Goal: Task Accomplishment & Management: Use online tool/utility

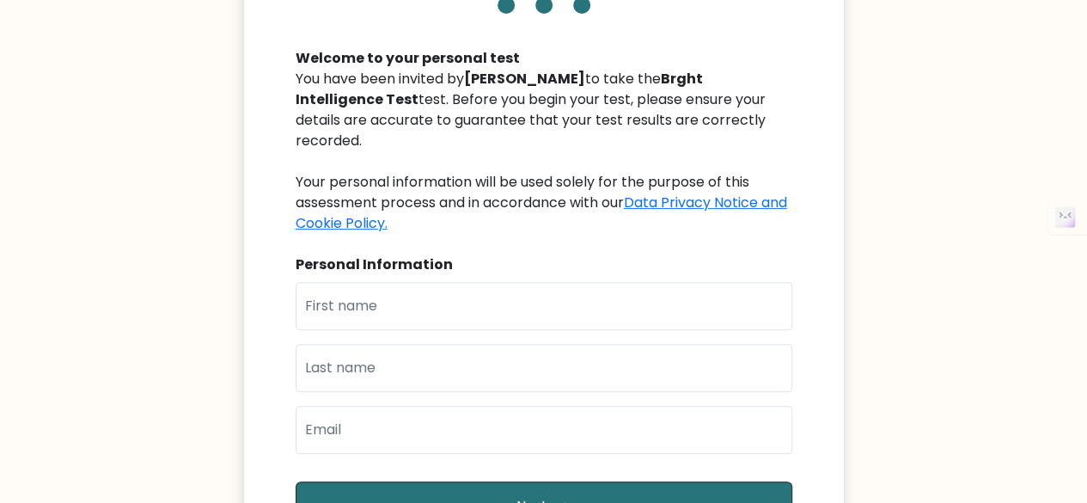
scroll to position [168, 0]
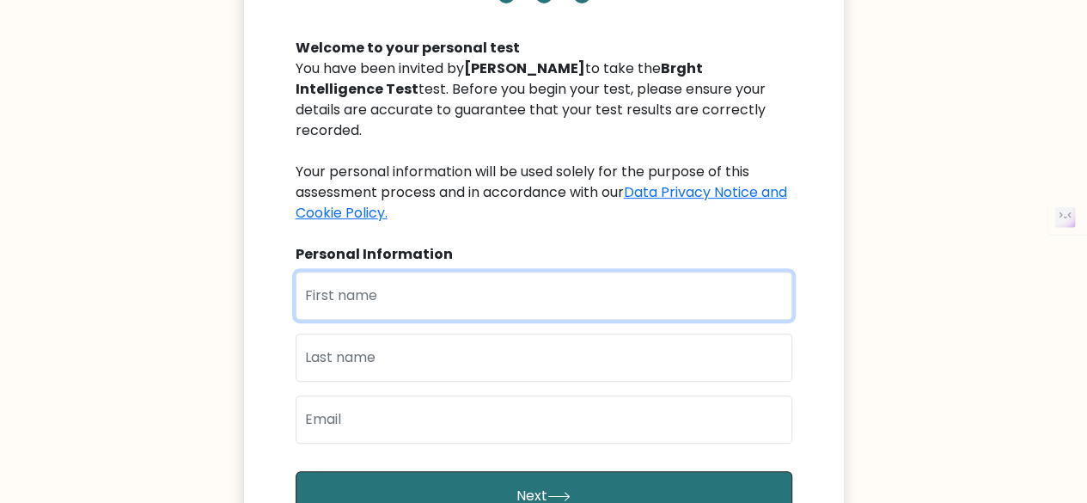
click at [520, 276] on input "text" at bounding box center [544, 296] width 497 height 48
type input "p"
click at [520, 276] on input "pankaj" at bounding box center [544, 296] width 497 height 48
type input "pankaj"
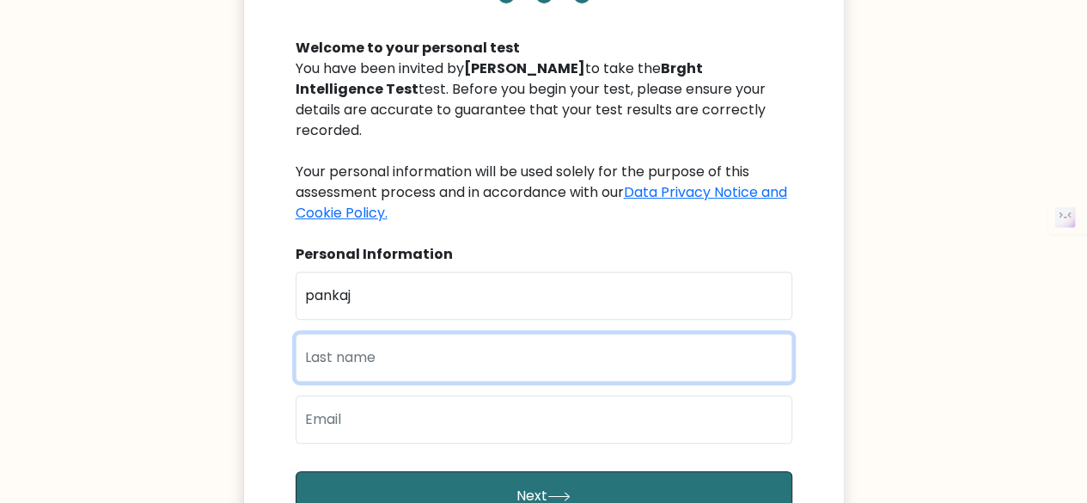
click at [487, 334] on input "text" at bounding box center [544, 358] width 497 height 48
type input "[PERSON_NAME]"
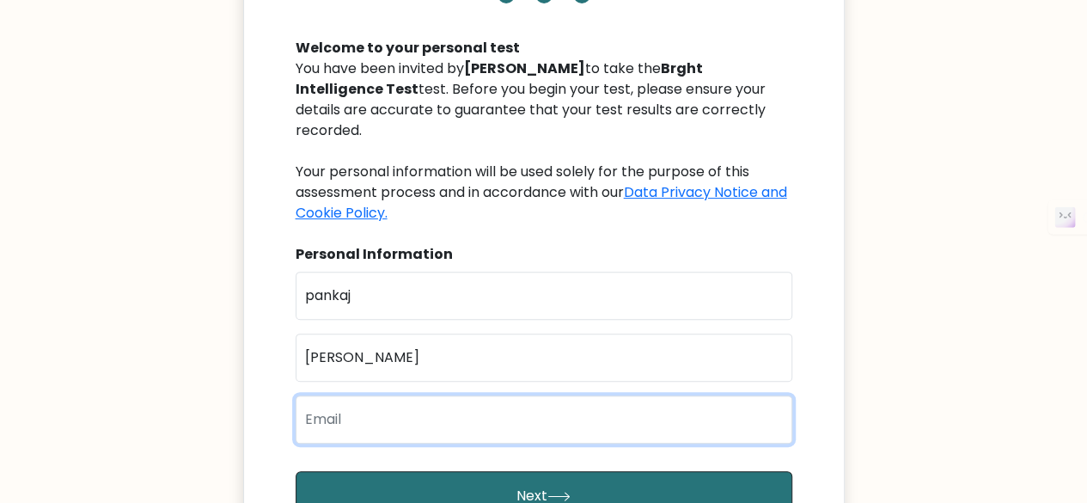
click at [414, 413] on input "email" at bounding box center [544, 419] width 497 height 48
type input "[EMAIL_ADDRESS][DOMAIN_NAME]"
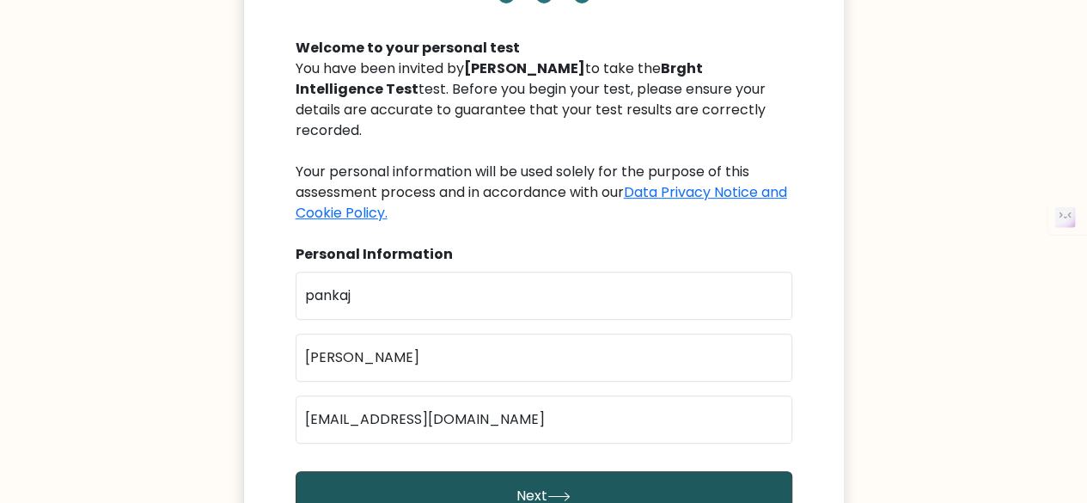
click at [473, 471] on button "Next" at bounding box center [544, 496] width 497 height 50
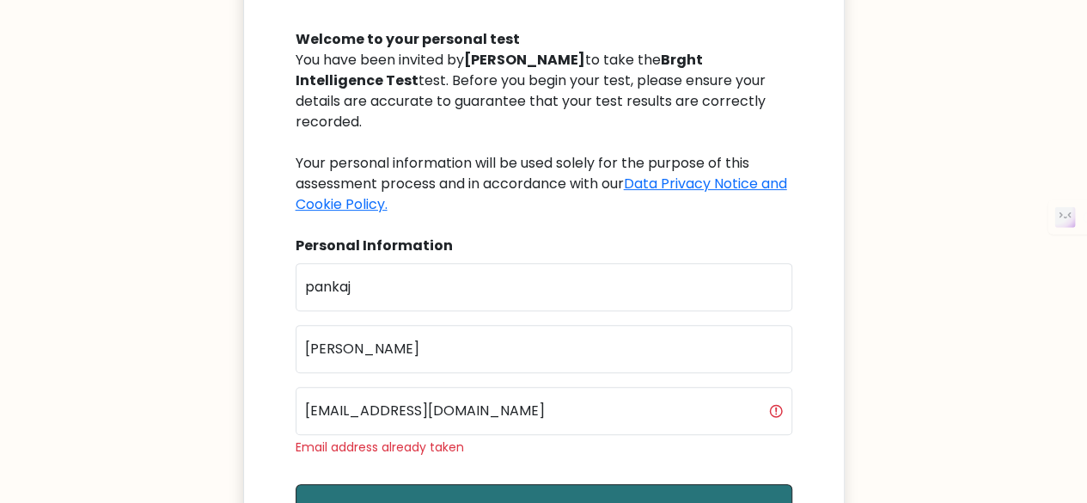
scroll to position [185, 0]
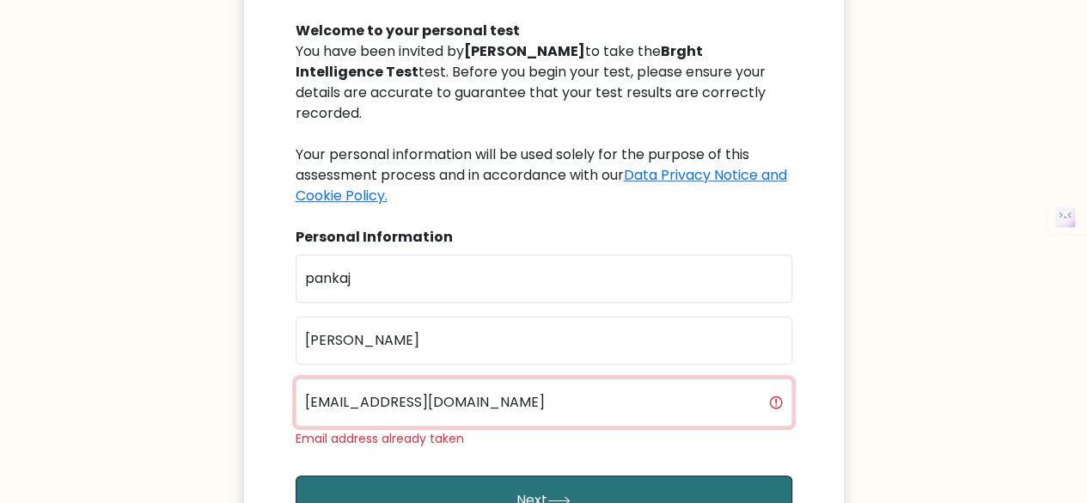
click at [780, 384] on input "[EMAIL_ADDRESS][DOMAIN_NAME]" at bounding box center [544, 402] width 497 height 48
click at [626, 387] on input "[EMAIL_ADDRESS][DOMAIN_NAME]" at bounding box center [544, 402] width 497 height 48
click at [626, 387] on input "email" at bounding box center [544, 402] width 497 height 48
click at [459, 382] on input "email" at bounding box center [544, 402] width 497 height 48
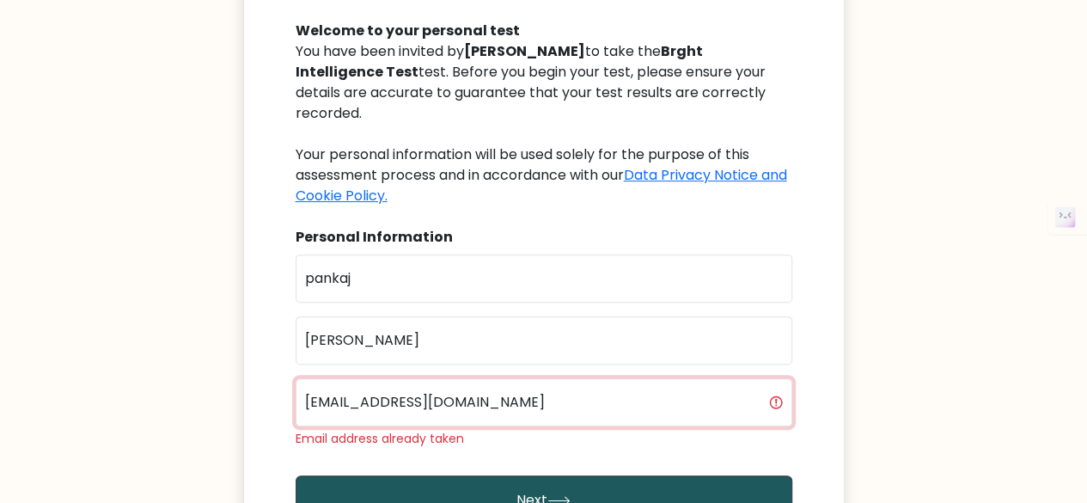
type input "kitodieties@gmail.com"
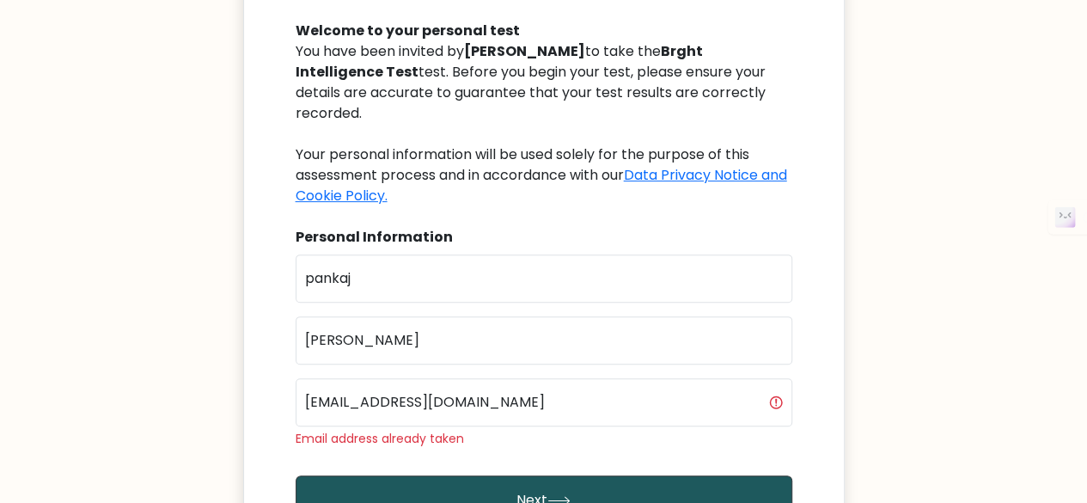
click at [554, 496] on icon "submit" at bounding box center [559, 500] width 23 height 9
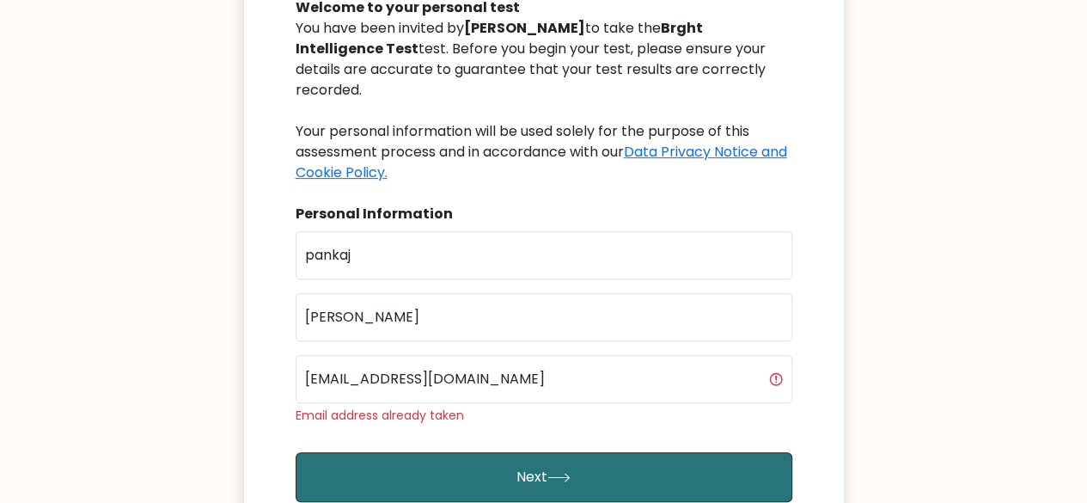
scroll to position [211, 0]
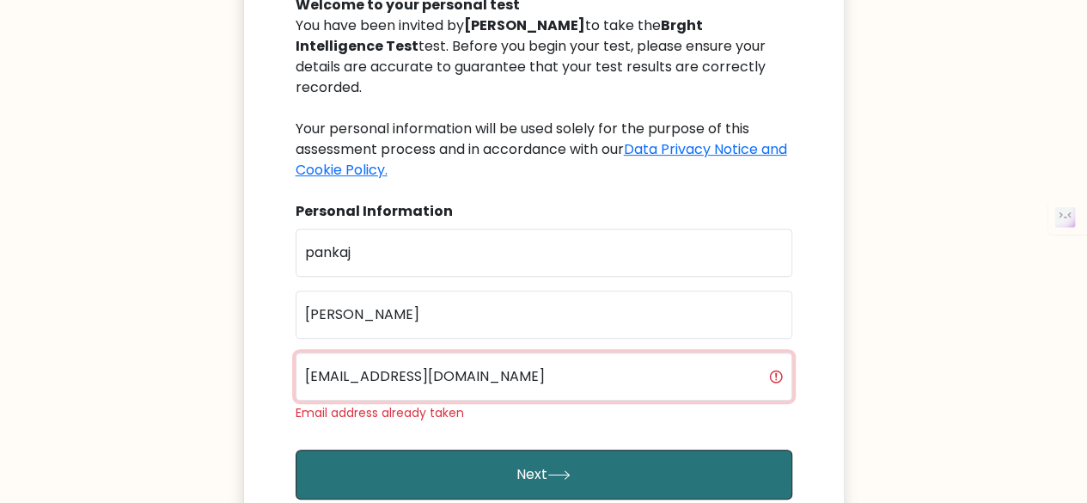
click at [744, 368] on input "[EMAIL_ADDRESS][DOMAIN_NAME]" at bounding box center [544, 376] width 497 height 48
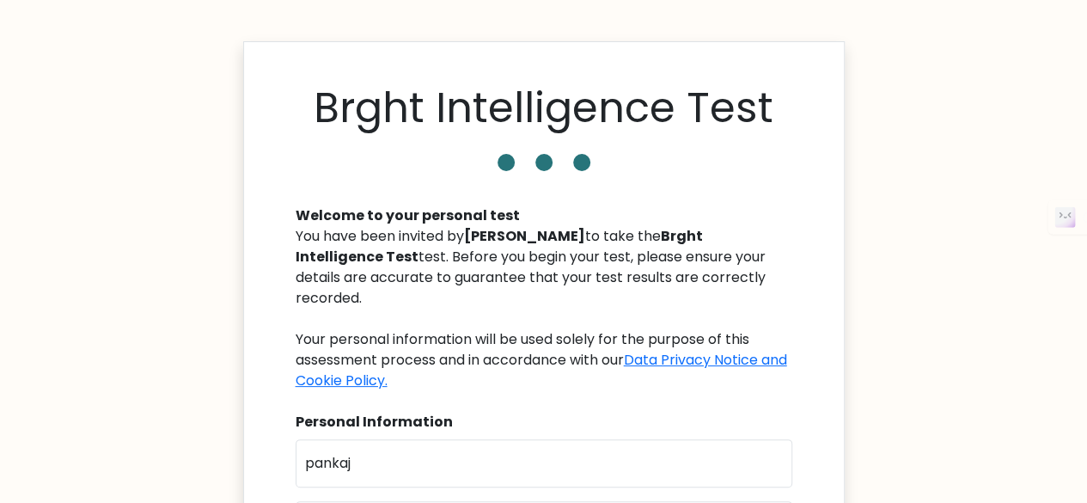
scroll to position [483, 0]
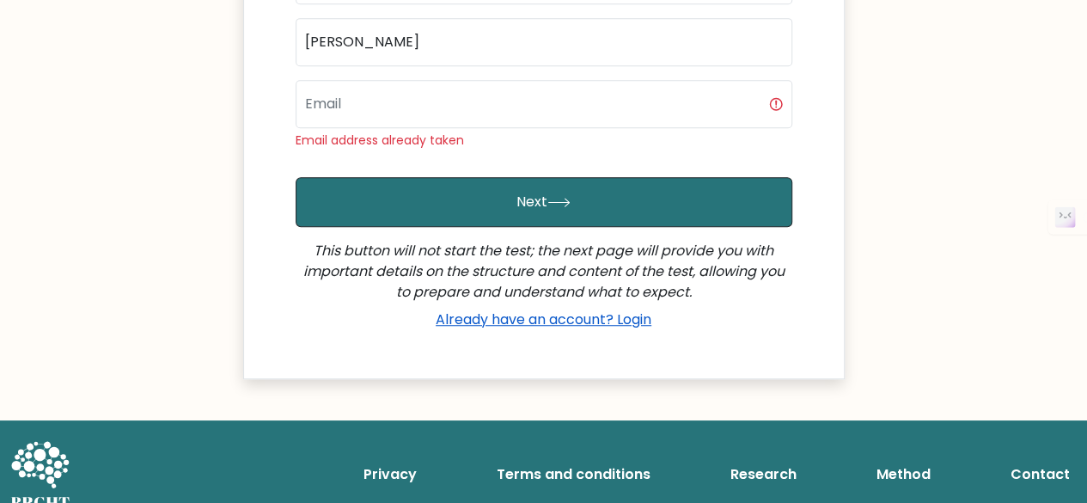
click at [598, 309] on link "Already have an account? Login" at bounding box center [543, 319] width 229 height 20
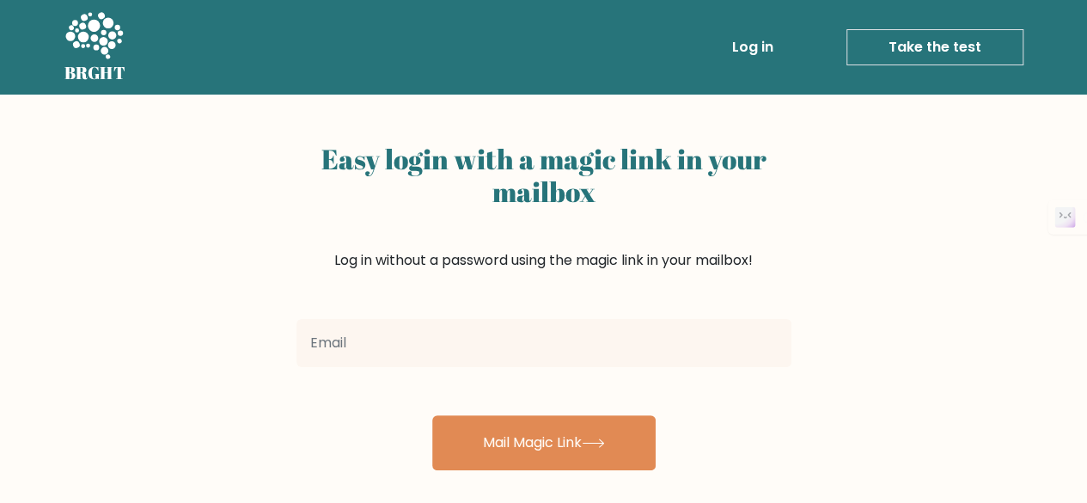
click at [548, 324] on input "email" at bounding box center [544, 343] width 495 height 48
type input "[EMAIL_ADDRESS][DOMAIN_NAME]"
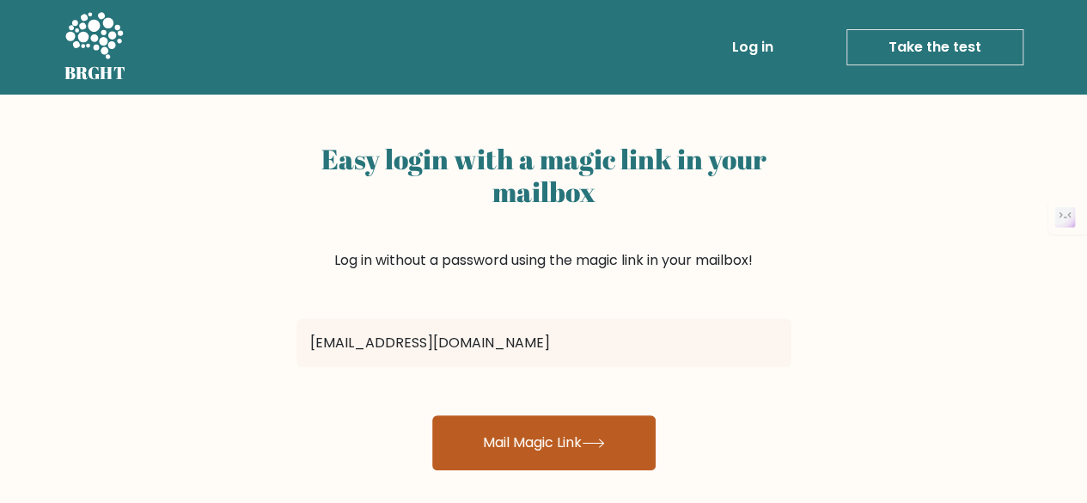
click at [542, 455] on button "Mail Magic Link" at bounding box center [543, 442] width 223 height 55
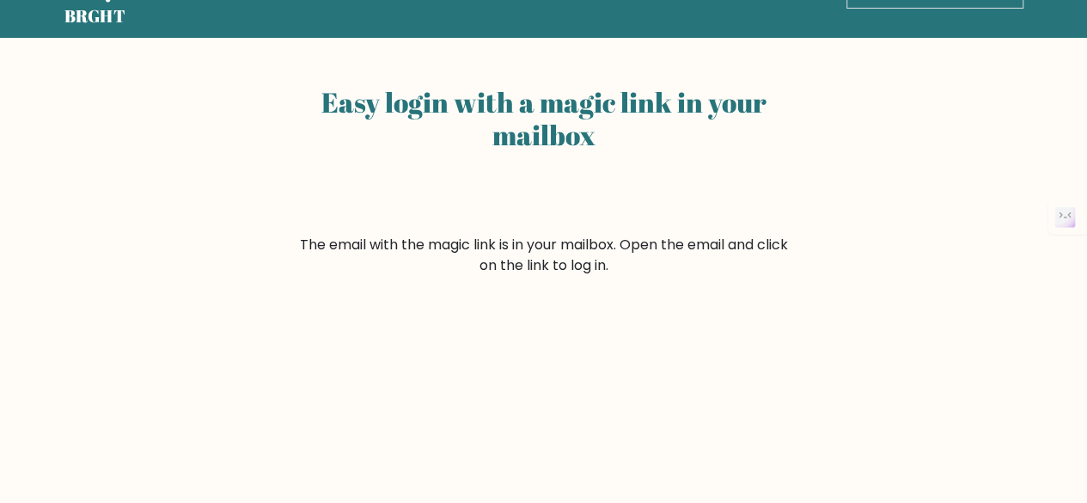
scroll to position [58, 0]
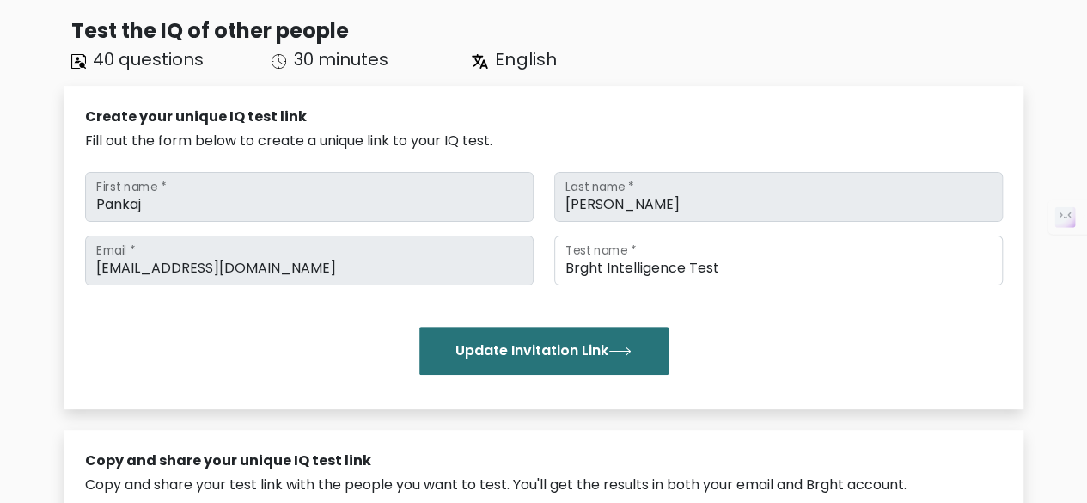
scroll to position [118, 0]
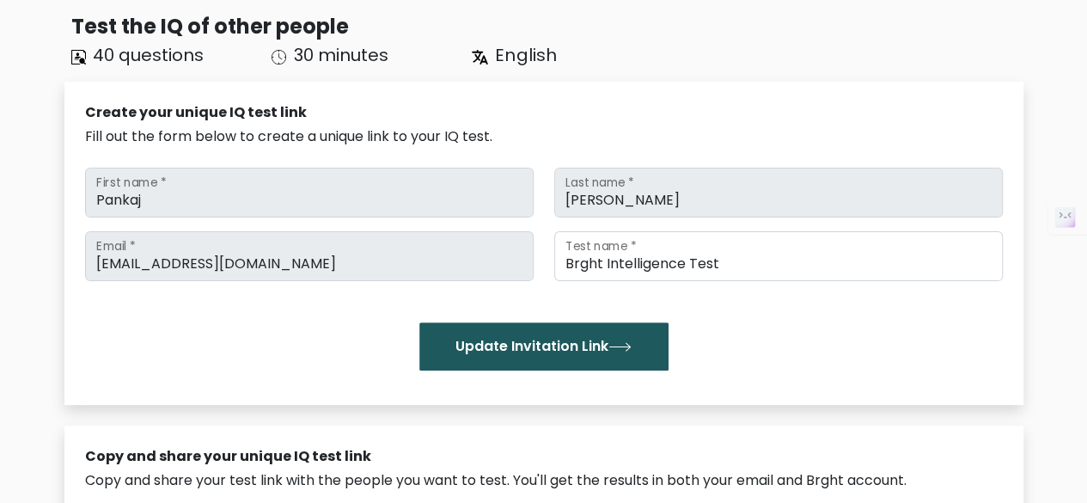
click at [598, 355] on button "Update Invitation Link" at bounding box center [543, 346] width 249 height 48
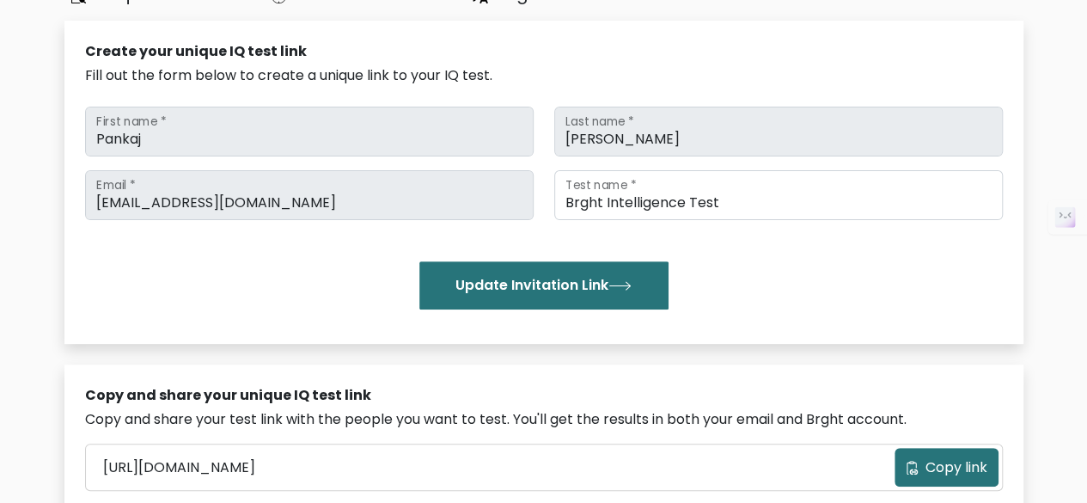
scroll to position [177, 0]
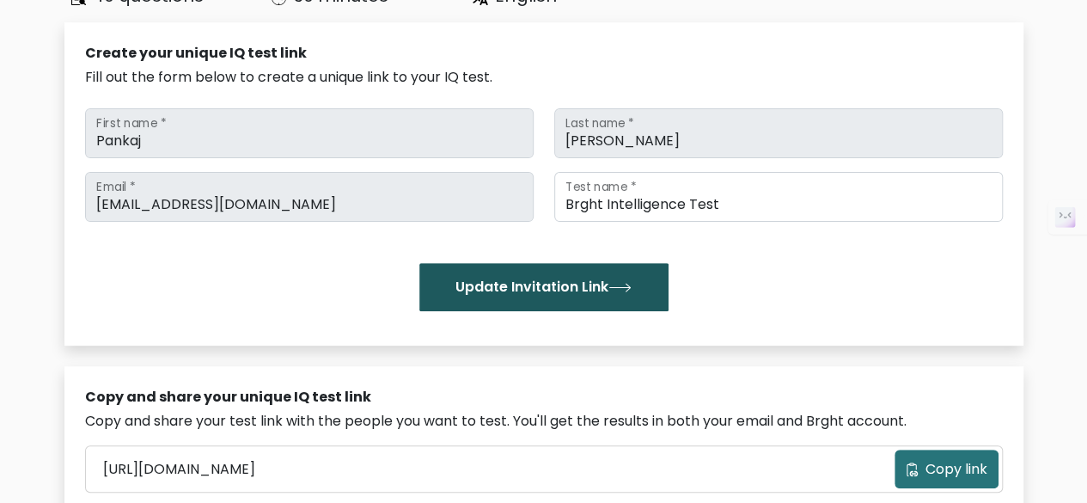
click at [648, 290] on button "Update Invitation Link" at bounding box center [543, 287] width 249 height 48
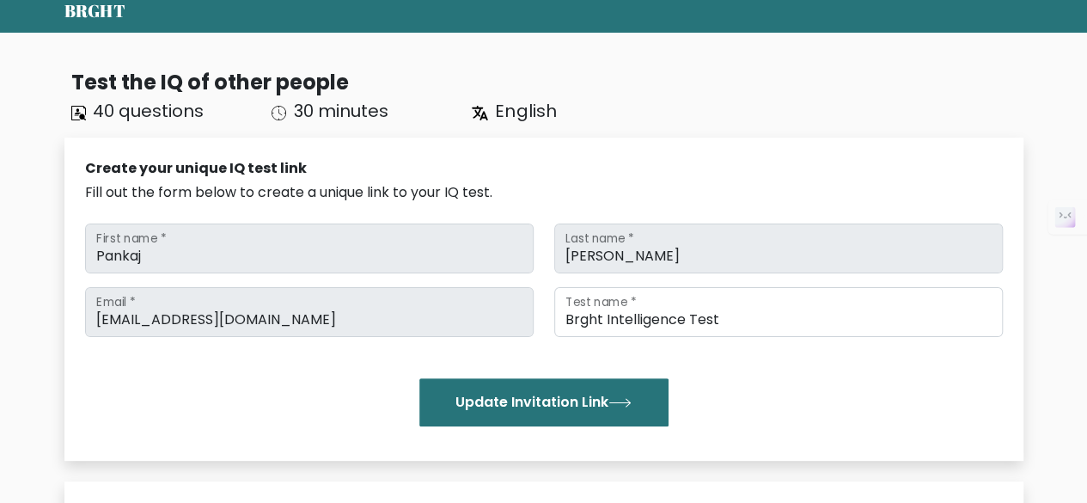
scroll to position [63, 0]
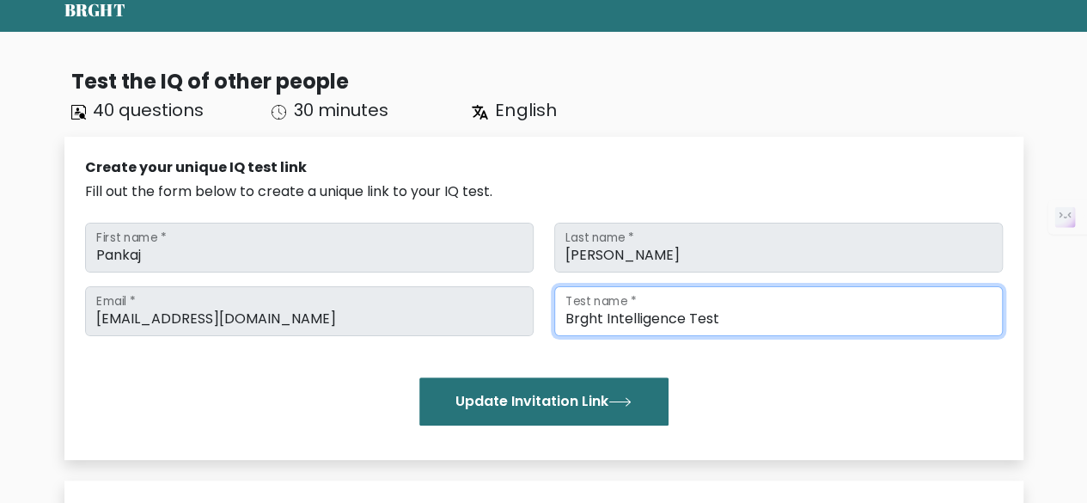
click at [753, 314] on input "Brght Intelligence Test" at bounding box center [778, 311] width 449 height 50
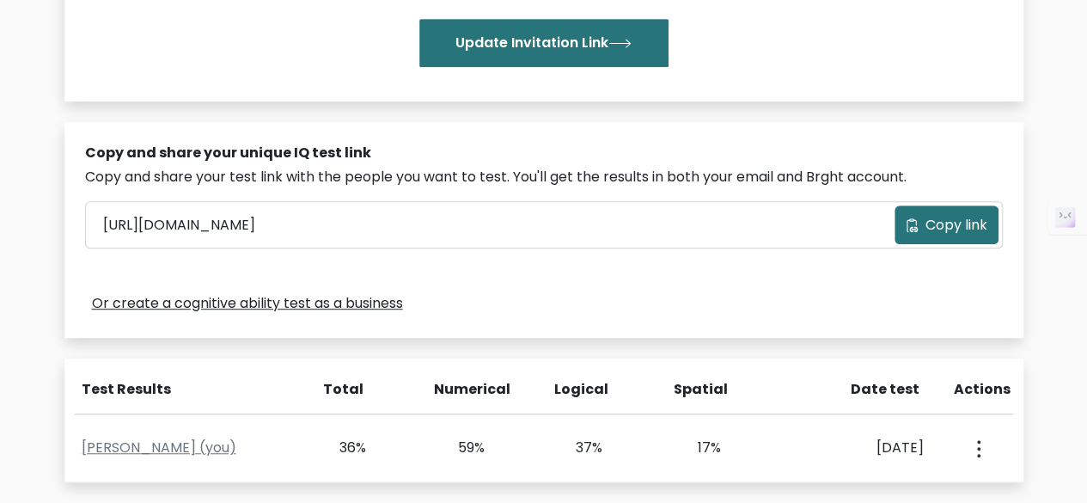
scroll to position [426, 0]
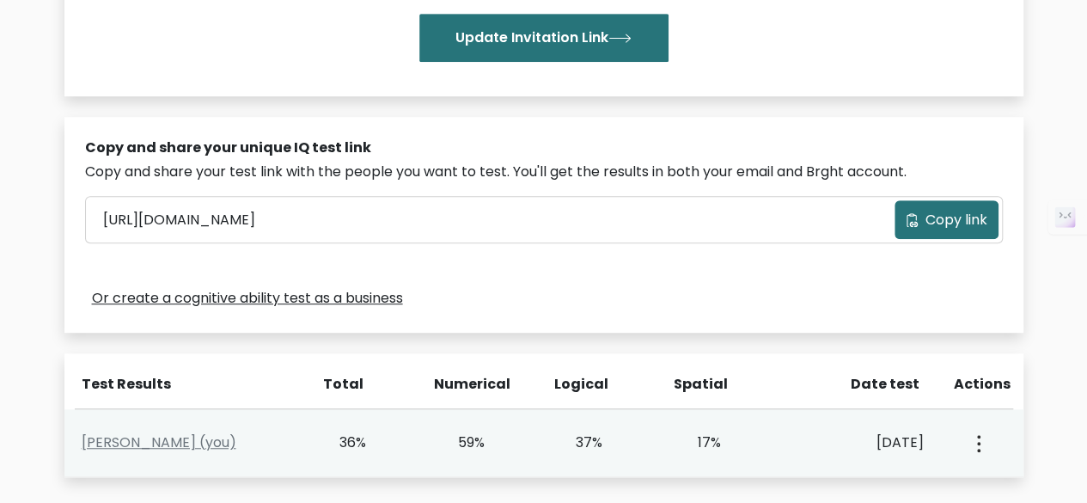
click at [982, 439] on button "button" at bounding box center [977, 442] width 14 height 53
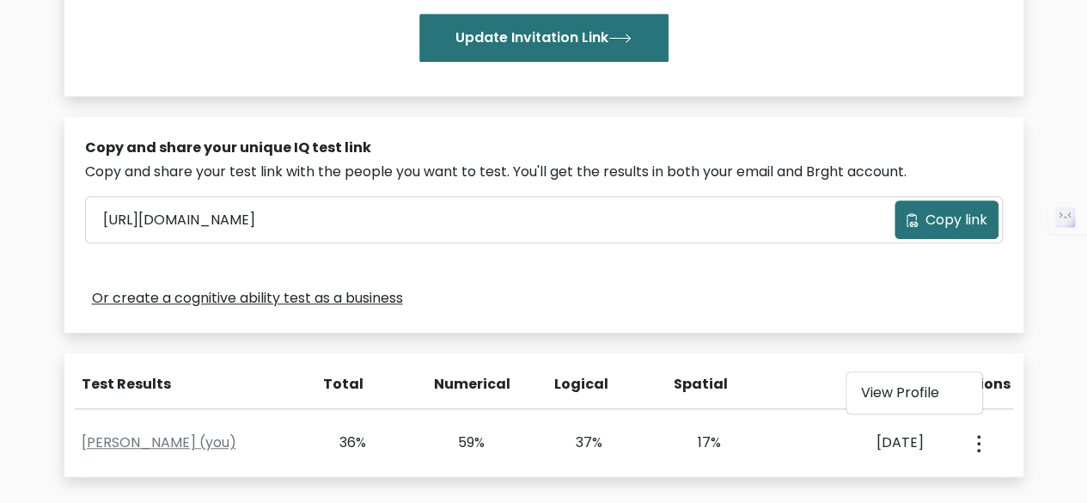
click at [946, 224] on span "Copy link" at bounding box center [957, 220] width 62 height 21
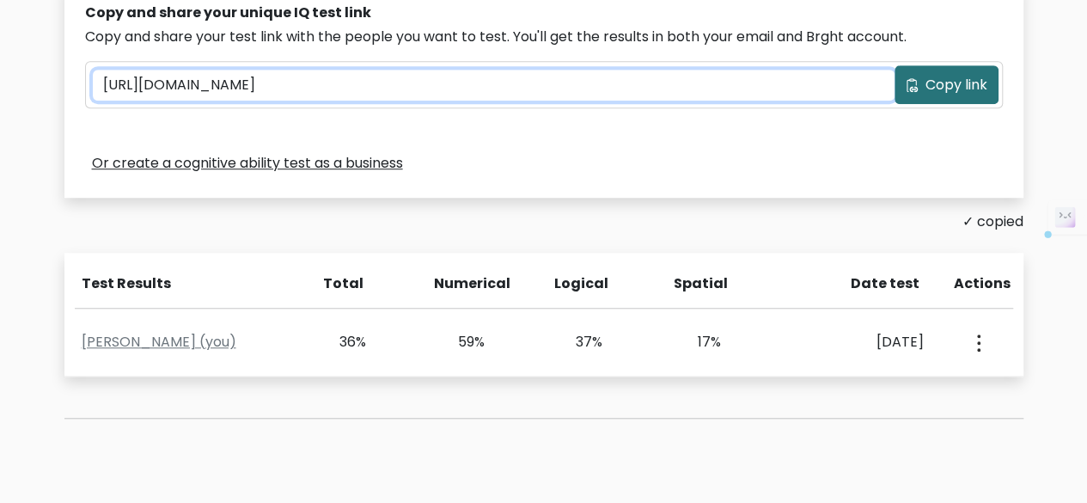
scroll to position [528, 0]
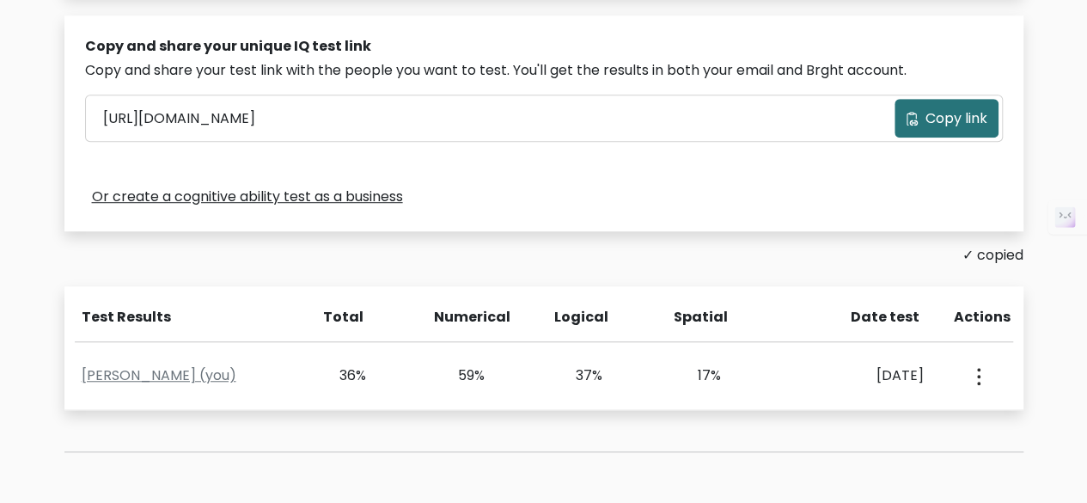
click at [691, 269] on div "Test the IQ of other people 40 questions 30 minutes English Create your unique …" at bounding box center [544, 40] width 980 height 906
click at [920, 118] on button "Copy link" at bounding box center [947, 118] width 104 height 39
click at [355, 193] on link "Or create a cognitive ability test as a business" at bounding box center [247, 197] width 311 height 21
